Goal: Task Accomplishment & Management: Use online tool/utility

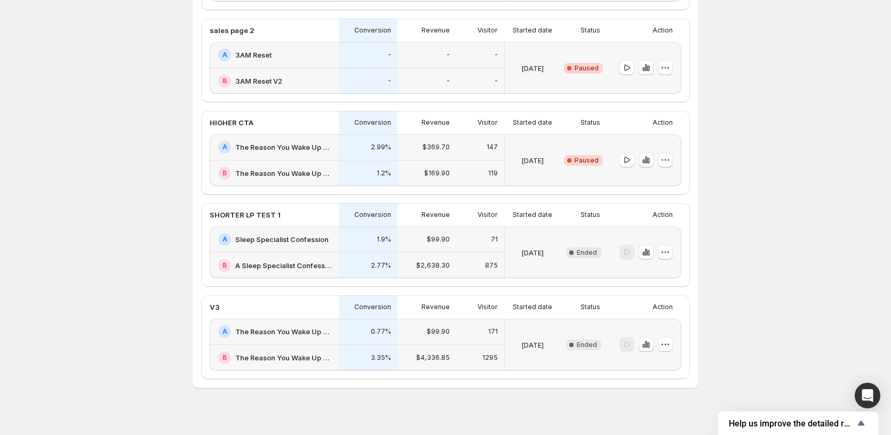
scroll to position [185, 0]
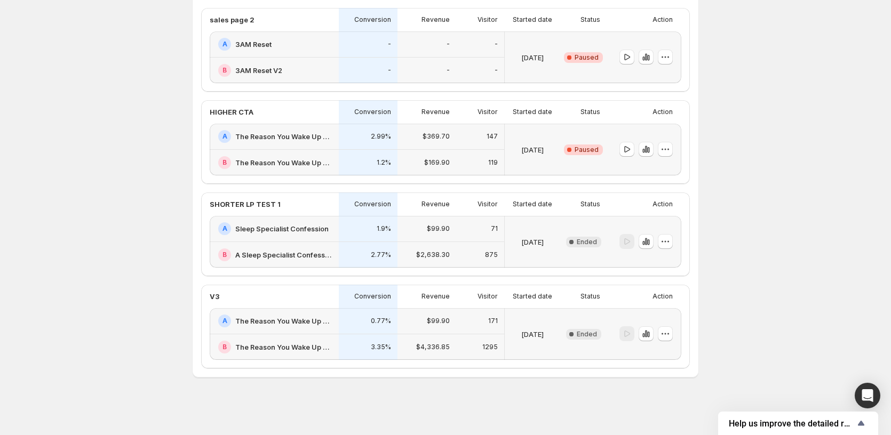
click at [496, 328] on div "171" at bounding box center [480, 321] width 48 height 26
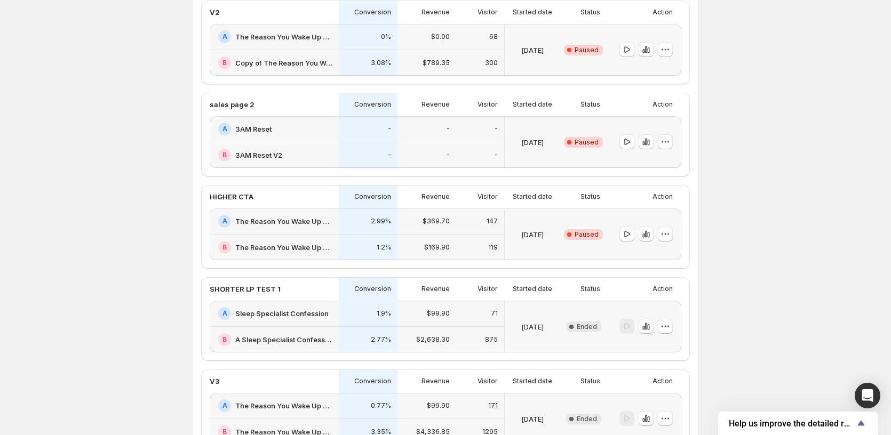
scroll to position [78, 0]
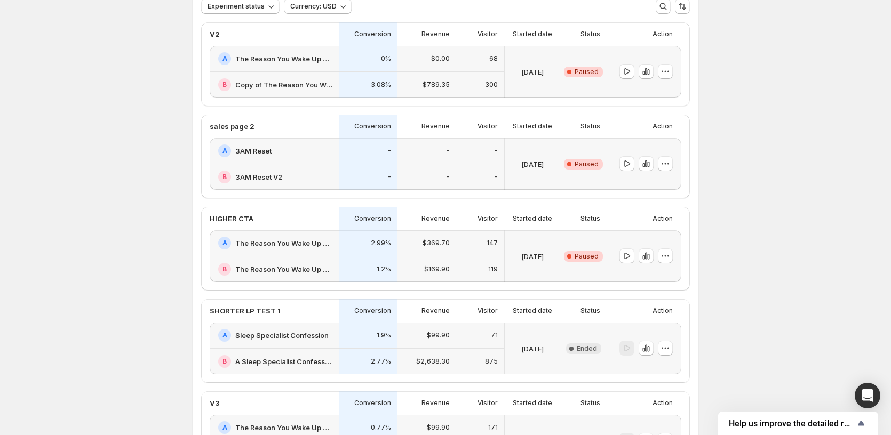
click at [280, 242] on h2 "The Reason You Wake Up at 3AM v3" at bounding box center [283, 243] width 97 height 11
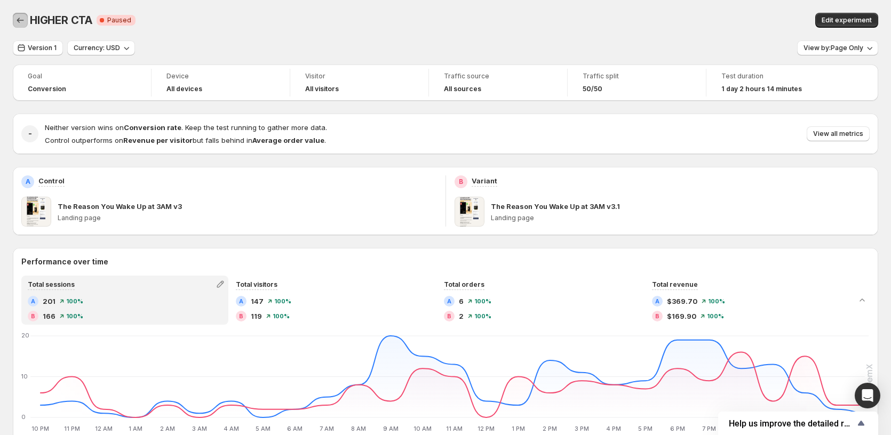
click at [13, 23] on button "Back" at bounding box center [20, 20] width 15 height 15
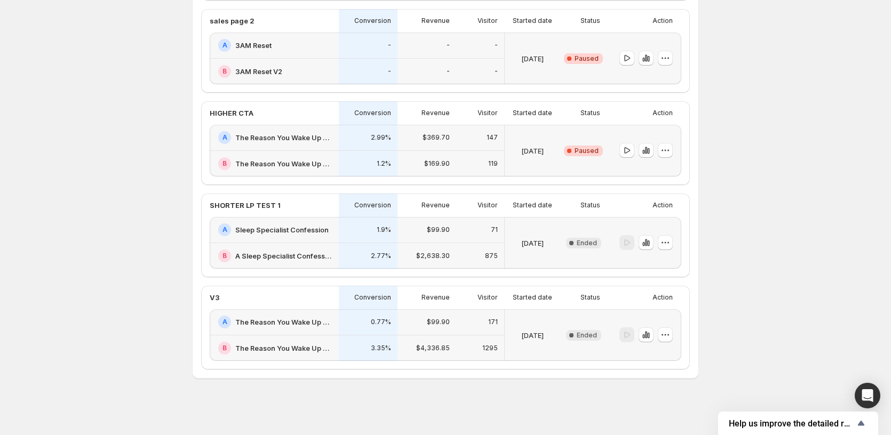
scroll to position [185, 0]
click at [279, 345] on h2 "The Reason You Wake Up at 3AM v3" at bounding box center [283, 347] width 97 height 11
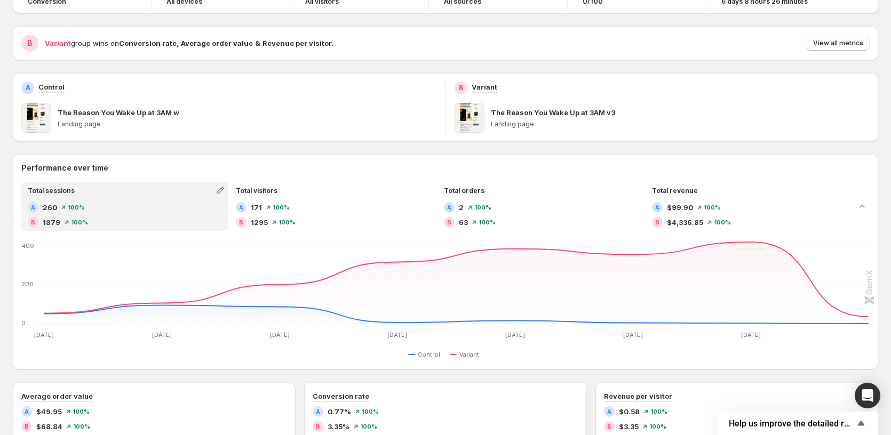
scroll to position [107, 0]
